Goal: Entertainment & Leisure: Consume media (video, audio)

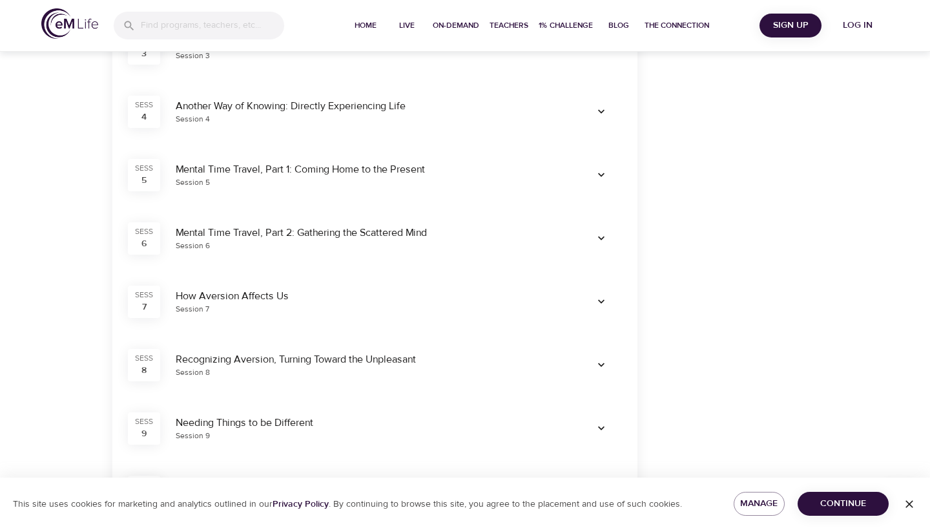
scroll to position [492, 0]
click at [383, 160] on div "Mental Time Travel, Part 1: Coming Home to the Present Session 5" at bounding box center [370, 173] width 405 height 41
click at [609, 169] on span "button" at bounding box center [601, 173] width 31 height 13
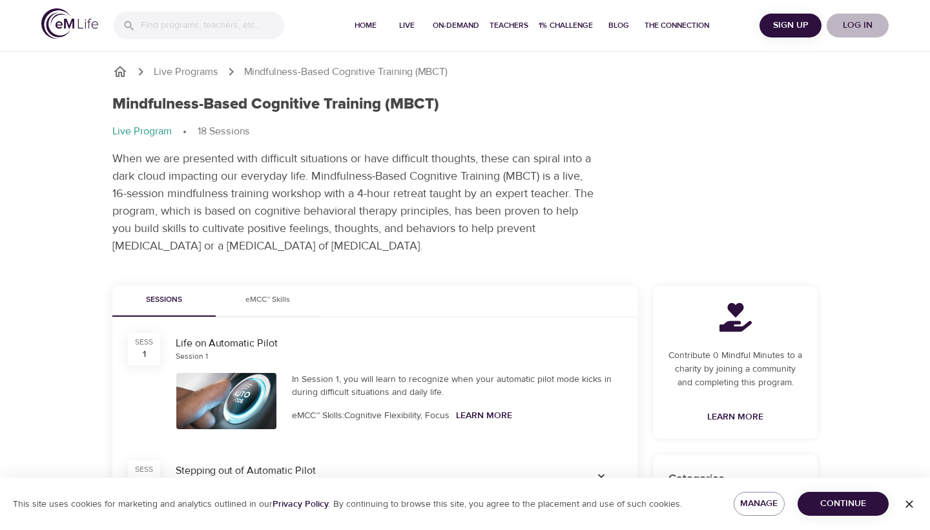
click at [861, 27] on span "Log in" at bounding box center [858, 25] width 52 height 16
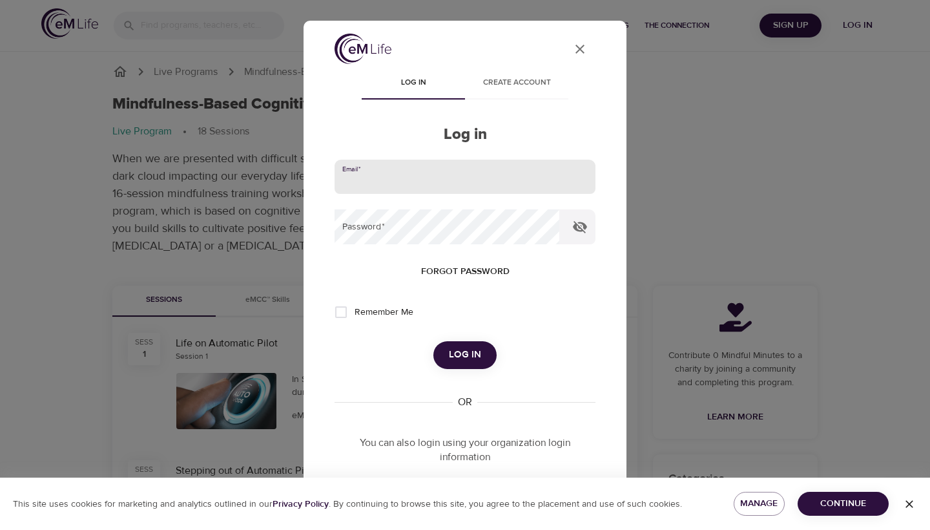
type input "[EMAIL_ADDRESS][DOMAIN_NAME]"
click at [481, 365] on button "Log in" at bounding box center [464, 354] width 63 height 27
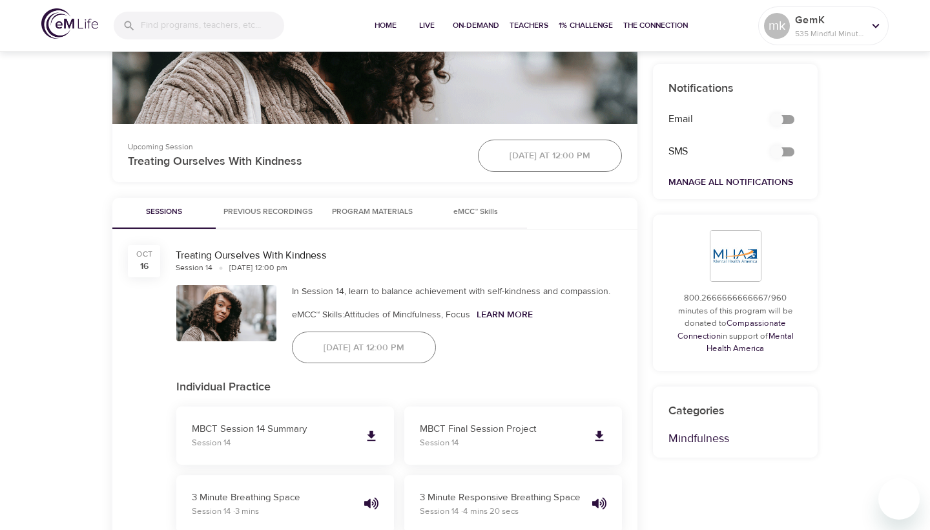
scroll to position [476, 0]
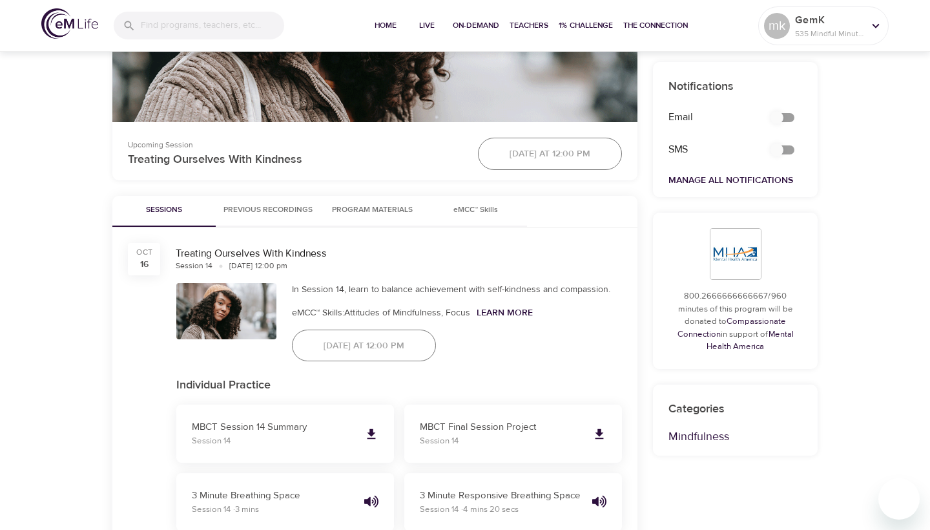
click at [271, 198] on button "Previous Recordings" at bounding box center [268, 211] width 105 height 31
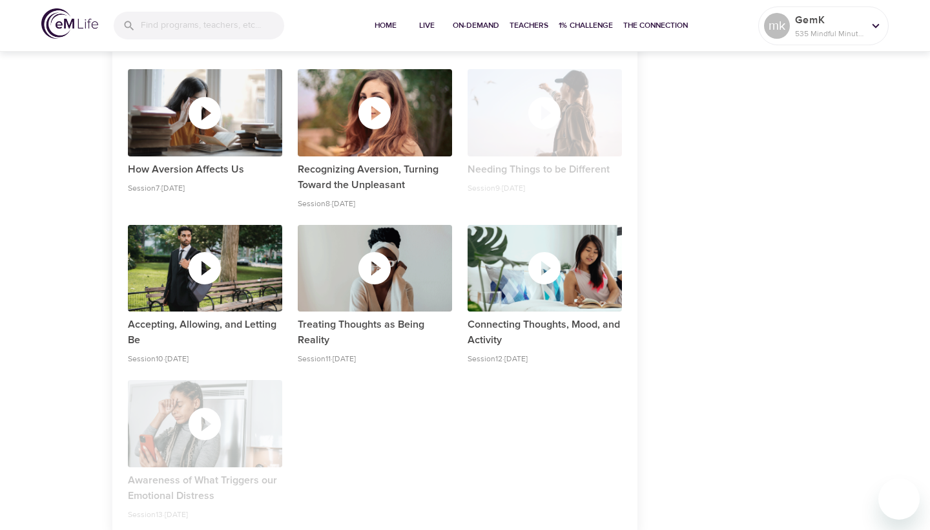
scroll to position [961, 0]
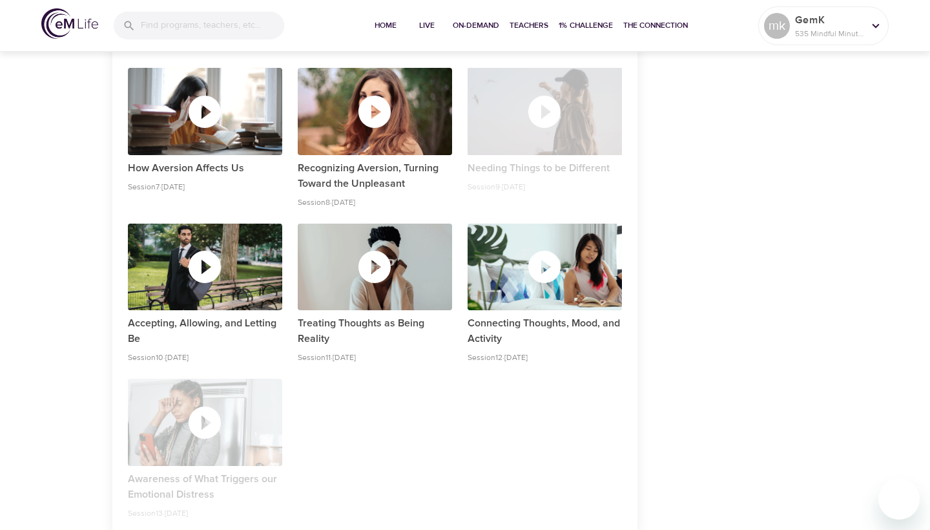
click at [561, 94] on icon "button" at bounding box center [544, 111] width 39 height 39
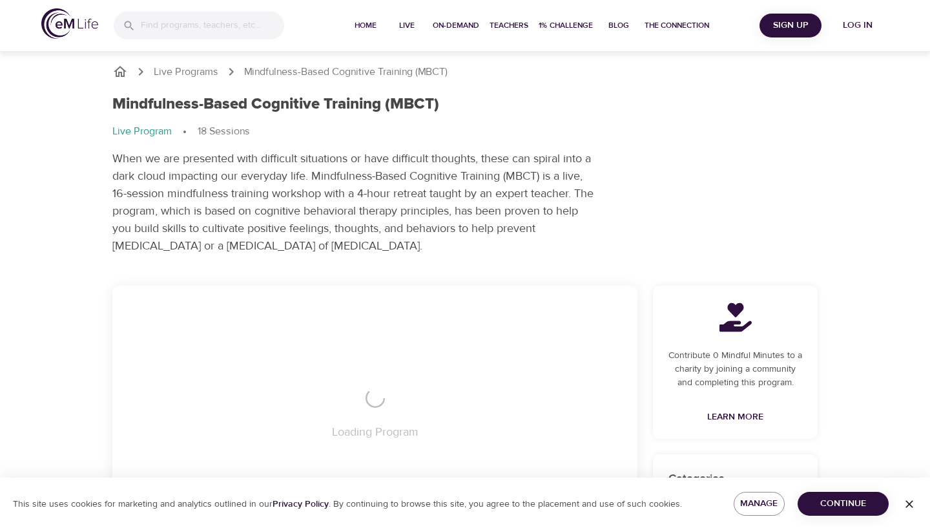
scroll to position [101, 0]
